Goal: Transaction & Acquisition: Purchase product/service

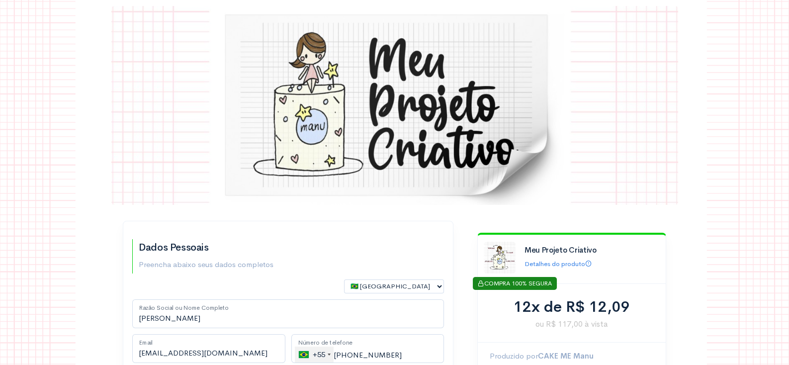
type input "21 99785-4971"
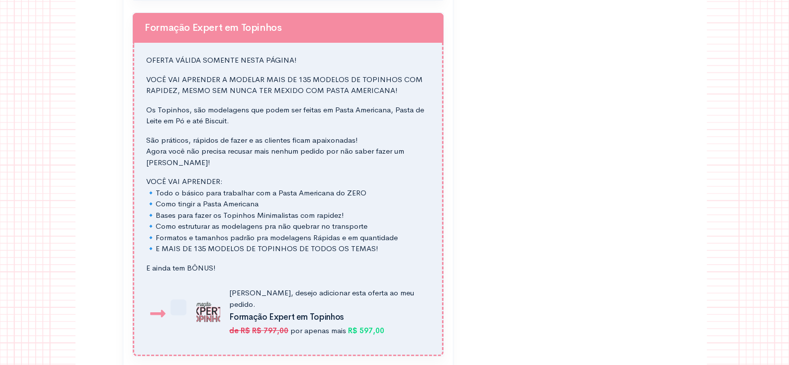
scroll to position [1116, 0]
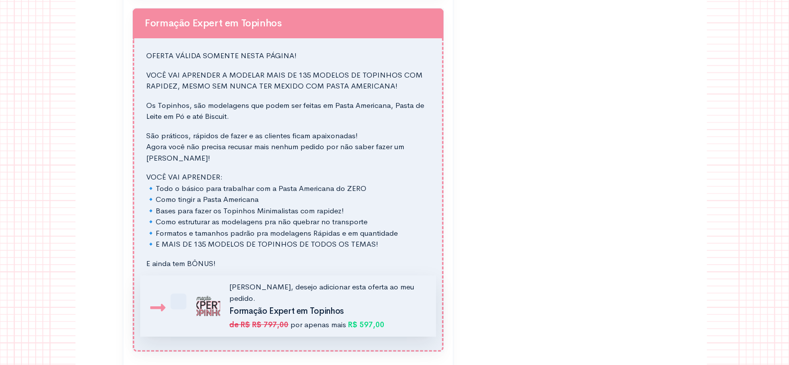
click at [190, 290] on label "Sim, desejo adicionar esta oferta ao meu pedido. Formação Expert em Topinhos de…" at bounding box center [307, 305] width 234 height 49
click at [180, 290] on input "Sim, desejo adicionar esta oferta ao meu pedido. Formação Expert em Topinhos de…" at bounding box center [183, 287] width 6 height 6
checkbox input "true"
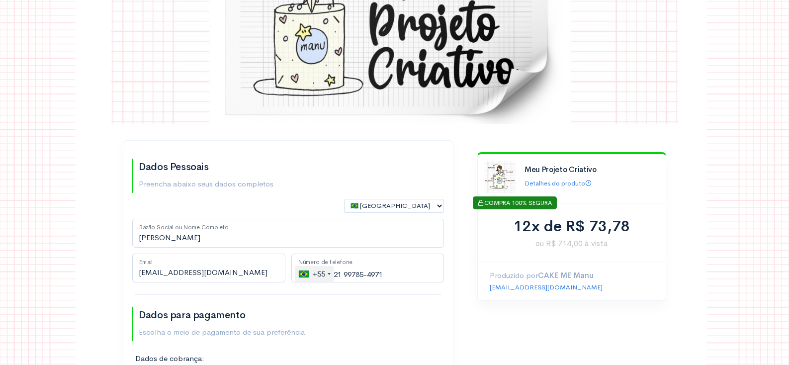
scroll to position [0, 0]
